Goal: Task Accomplishment & Management: Use online tool/utility

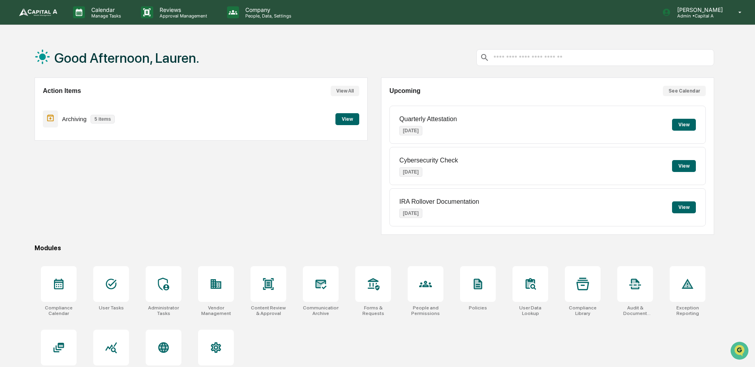
click at [344, 119] on button "View" at bounding box center [347, 119] width 24 height 12
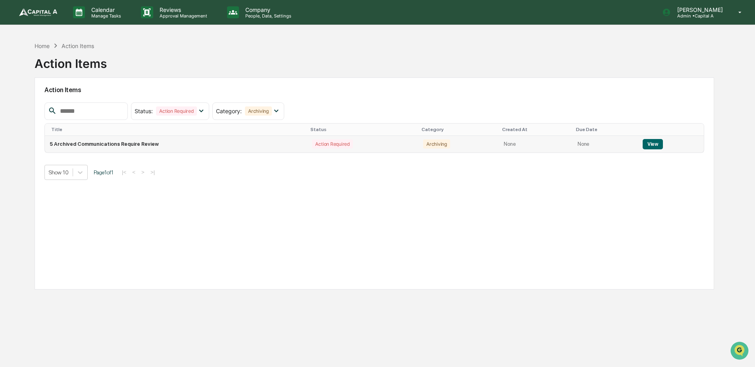
click at [650, 147] on button "View" at bounding box center [652, 144] width 20 height 10
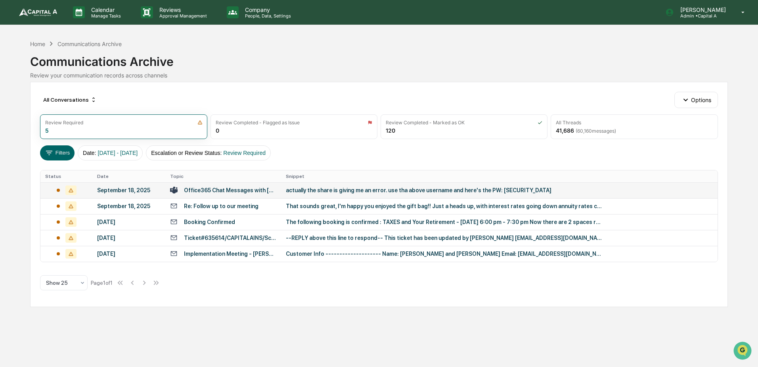
click at [225, 190] on div "Office365 Chat Messages with [PERSON_NAME], [PERSON_NAME] on [DATE]" at bounding box center [230, 190] width 92 height 6
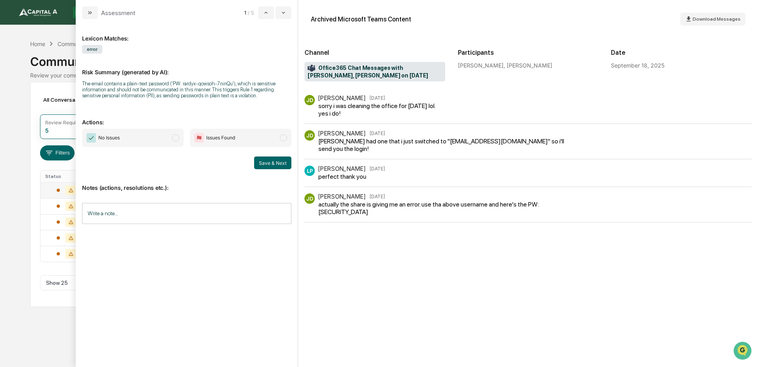
click at [165, 134] on span "No Issues" at bounding box center [133, 138] width 102 height 18
click at [280, 167] on button "Save & Next" at bounding box center [272, 162] width 37 height 13
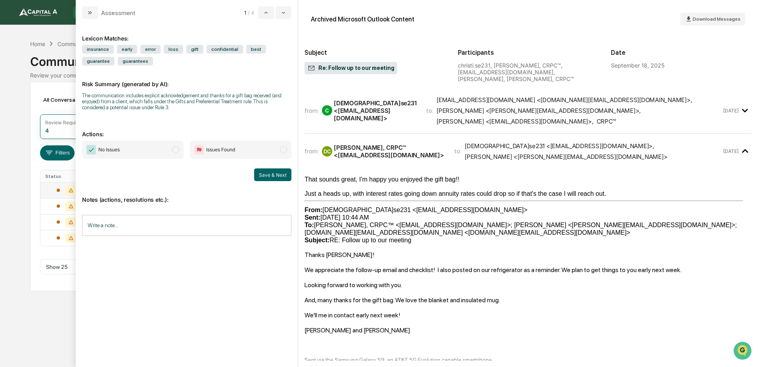
click at [173, 144] on span "No Issues" at bounding box center [133, 149] width 102 height 18
click at [284, 173] on button "Save & Next" at bounding box center [272, 174] width 37 height 13
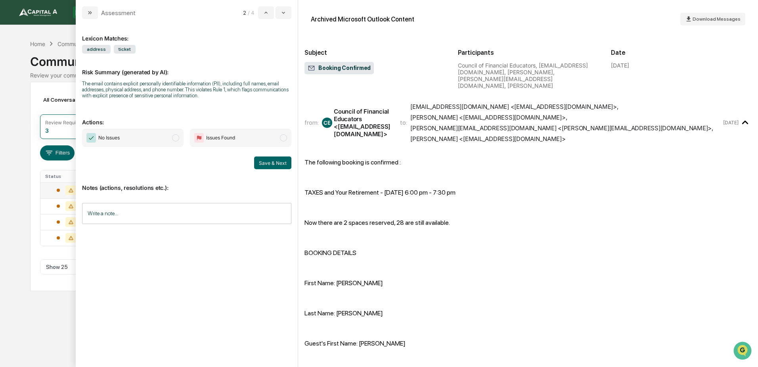
click at [154, 138] on span "No Issues" at bounding box center [133, 138] width 102 height 18
click at [288, 166] on button "Save & Next" at bounding box center [272, 162] width 37 height 13
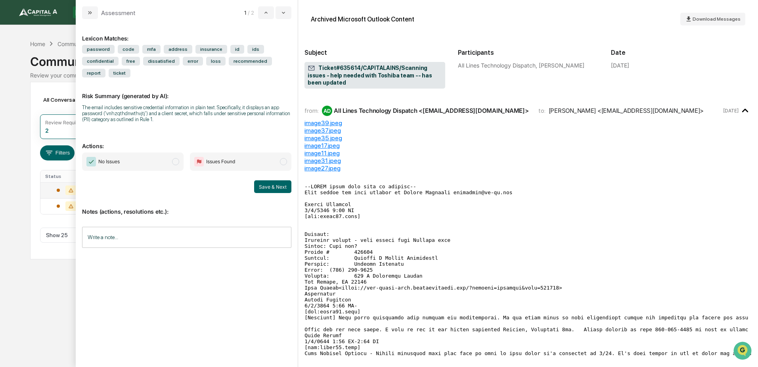
click at [151, 152] on span "No Issues" at bounding box center [133, 161] width 102 height 18
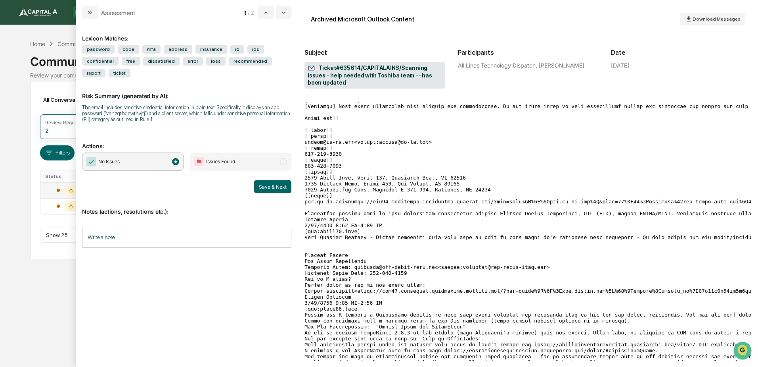
scroll to position [436, 0]
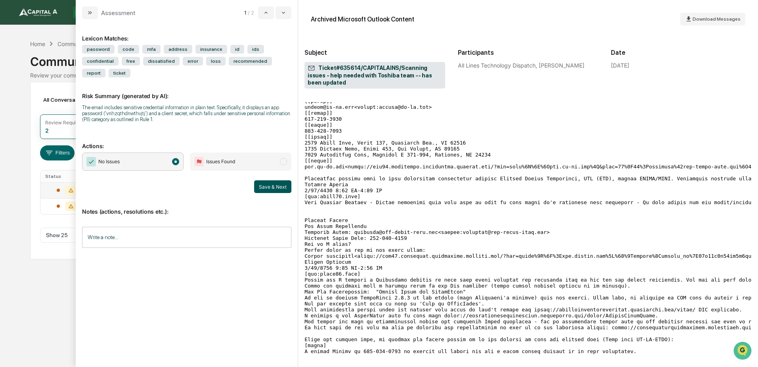
click at [270, 180] on button "Save & Next" at bounding box center [272, 186] width 37 height 13
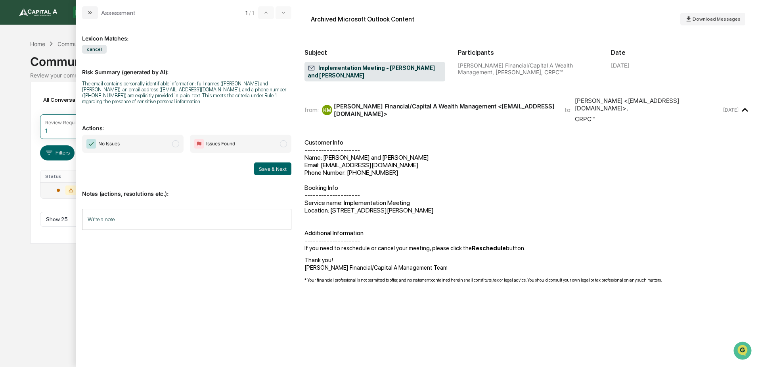
click at [168, 145] on span "No Issues" at bounding box center [133, 143] width 102 height 18
click at [278, 173] on button "Save & Next" at bounding box center [272, 168] width 37 height 13
